Goal: Task Accomplishment & Management: Manage account settings

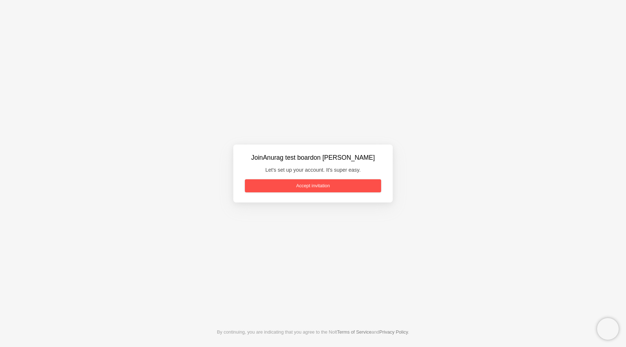
click at [307, 184] on link "Accept invitation" at bounding box center [313, 185] width 136 height 13
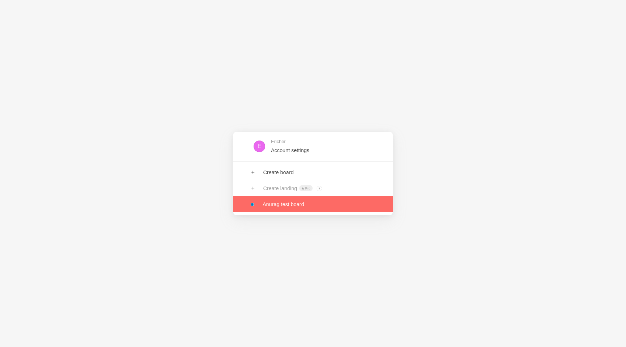
click at [304, 206] on link at bounding box center [312, 204] width 159 height 16
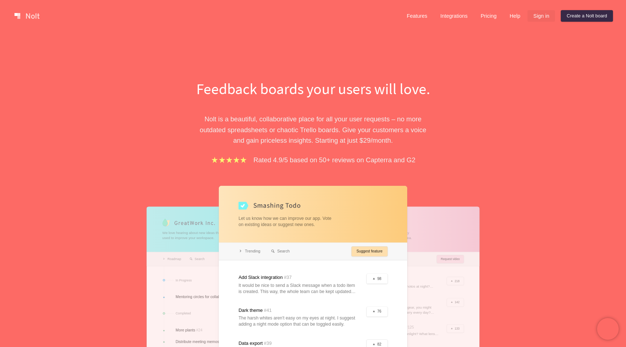
click at [539, 16] on link "Sign in" at bounding box center [541, 16] width 28 height 12
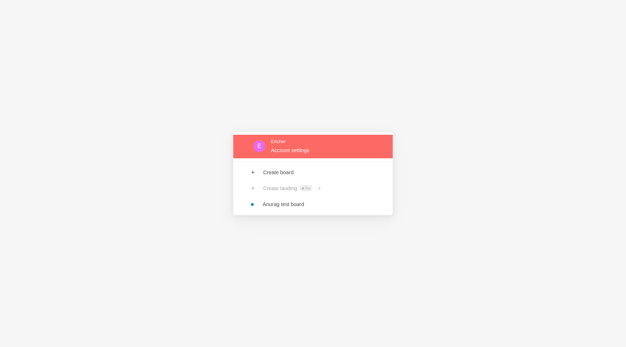
click at [303, 150] on link at bounding box center [312, 147] width 159 height 24
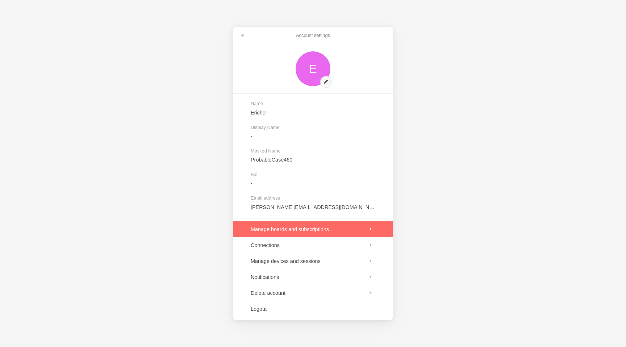
click at [343, 232] on link at bounding box center [312, 229] width 159 height 16
